Goal: Task Accomplishment & Management: Find specific page/section

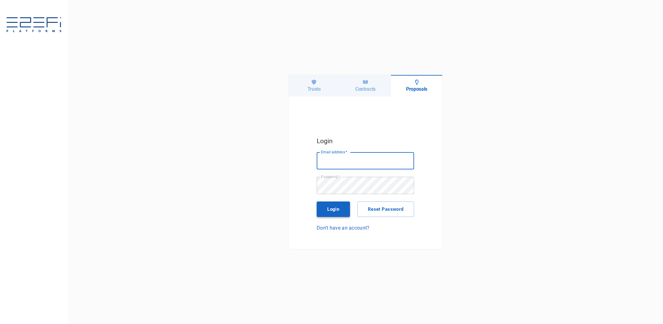
type input "[PERSON_NAME][EMAIL_ADDRESS][DOMAIN_NAME]"
click at [330, 206] on button "Login" at bounding box center [333, 208] width 33 height 15
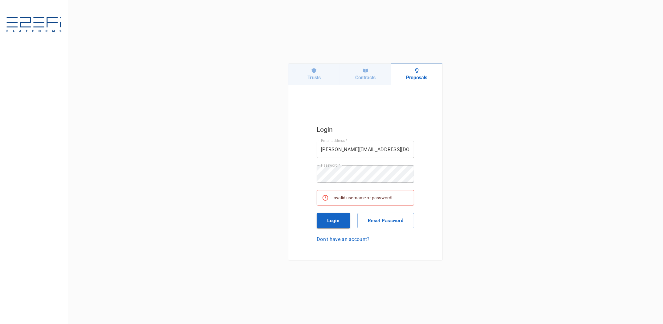
click at [357, 73] on div "Contracts" at bounding box center [365, 74] width 51 height 22
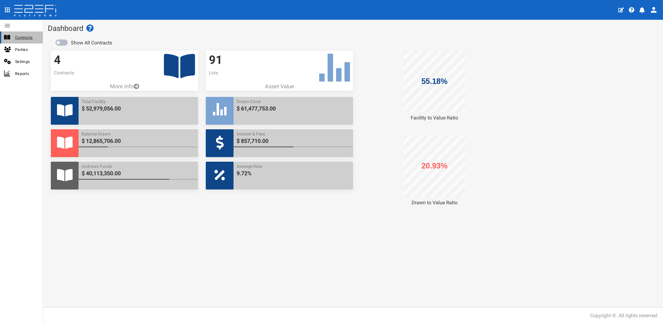
click at [24, 34] on span "Contracts" at bounding box center [26, 37] width 23 height 7
